Goal: Task Accomplishment & Management: Use online tool/utility

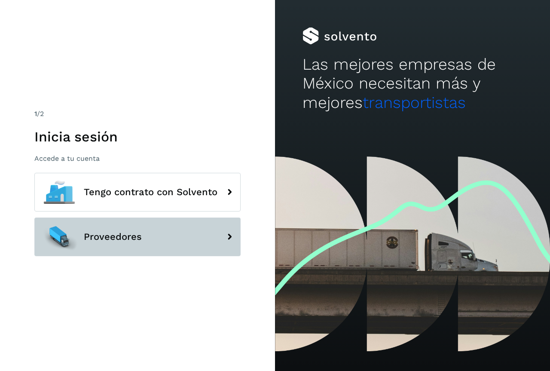
click at [116, 240] on span "Proveedores" at bounding box center [113, 237] width 58 height 10
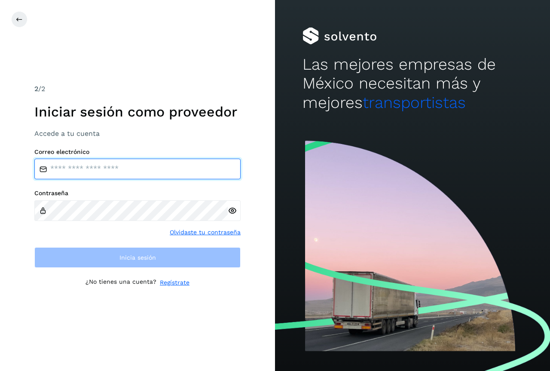
type input "**********"
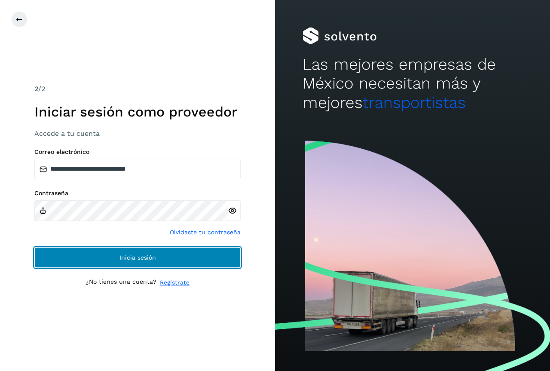
click at [118, 258] on button "Inicia sesión" at bounding box center [137, 257] width 206 height 21
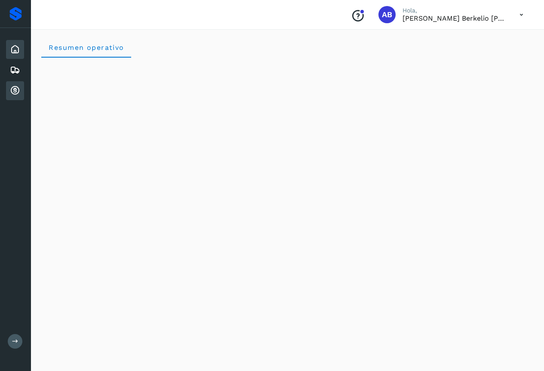
click at [18, 91] on icon at bounding box center [15, 91] width 10 height 10
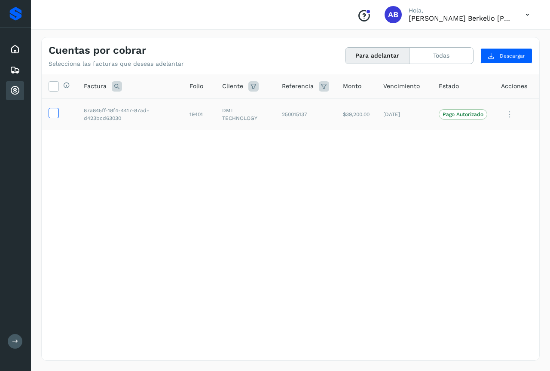
click at [54, 114] on icon at bounding box center [53, 112] width 9 height 9
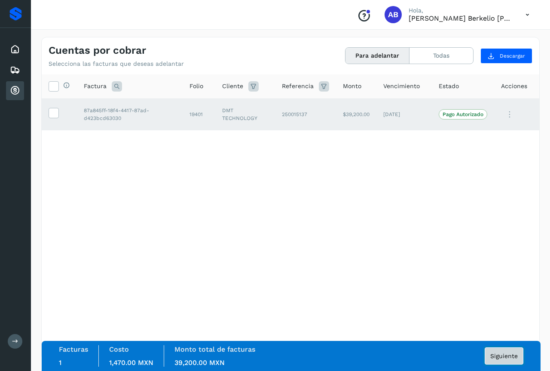
click at [501, 355] on span "Siguiente" at bounding box center [505, 356] width 28 height 6
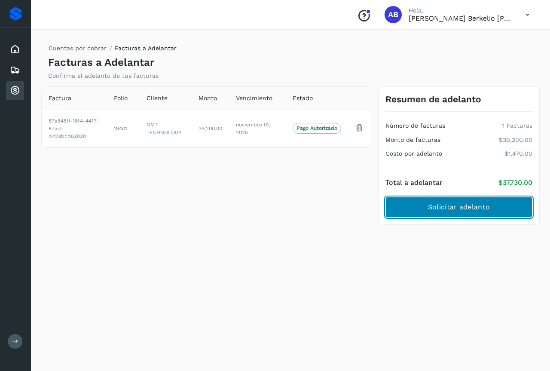
click at [446, 209] on span "Solicitar adelanto" at bounding box center [459, 206] width 62 height 9
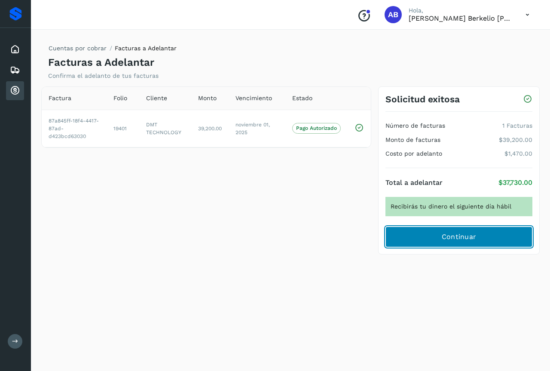
click at [451, 234] on span "Continuar" at bounding box center [459, 236] width 35 height 9
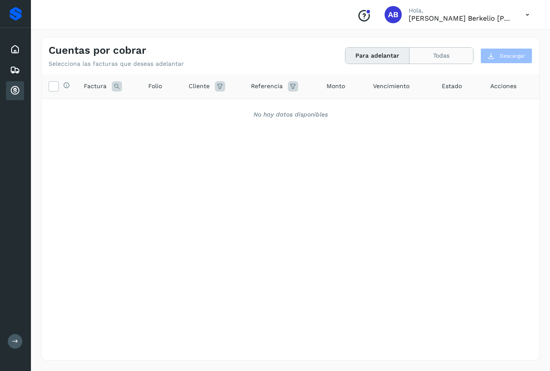
click at [438, 57] on button "Todas" at bounding box center [442, 56] width 64 height 16
